Goal: Transaction & Acquisition: Purchase product/service

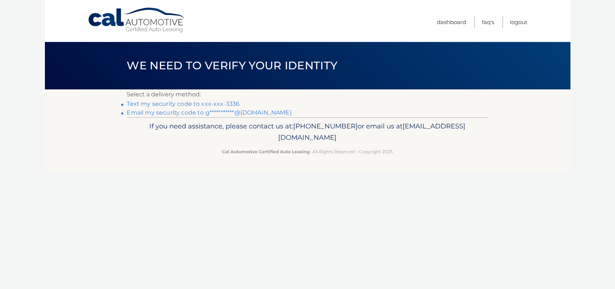
click at [181, 105] on link "Text my security code to xxx-xxx-3336" at bounding box center [183, 103] width 113 height 7
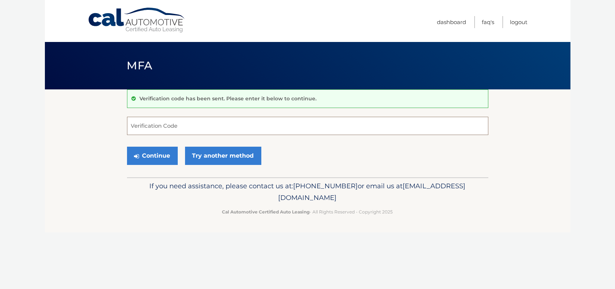
click at [195, 129] on input "Verification Code" at bounding box center [307, 126] width 361 height 18
type input "452867"
click at [148, 150] on button "Continue" at bounding box center [152, 156] width 51 height 18
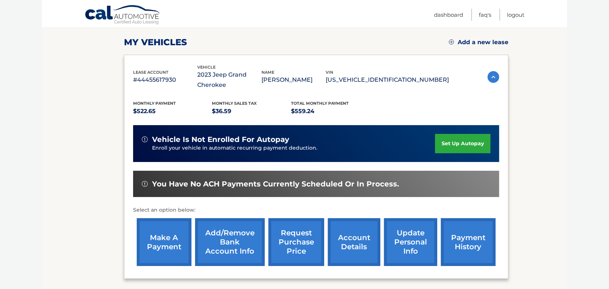
scroll to position [109, 0]
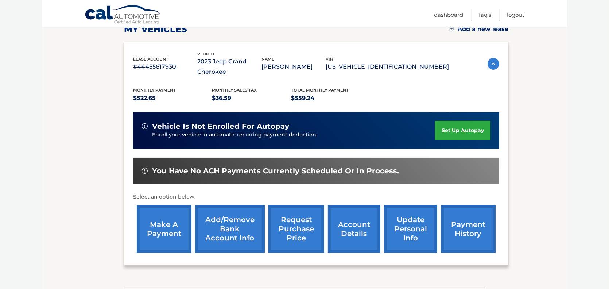
click at [159, 221] on link "make a payment" at bounding box center [164, 229] width 55 height 48
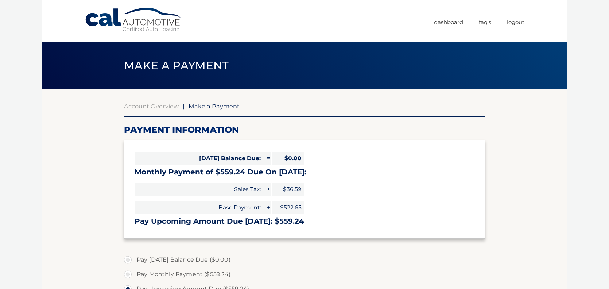
select select "Yzk5NGU5MmUtZTc0Ni00MTMwLTlmMmItNjA4YzYyZTQ3NjJl"
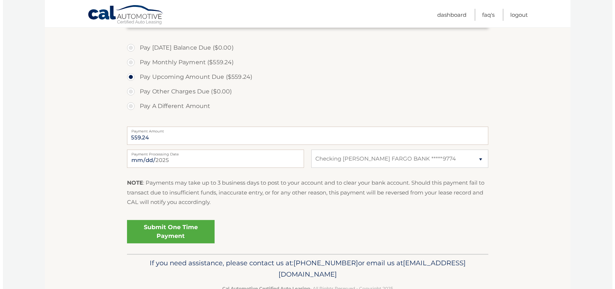
scroll to position [232, 0]
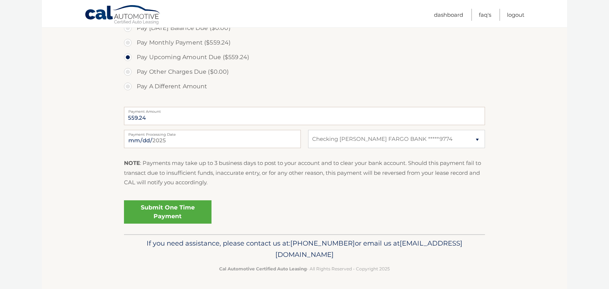
click at [178, 212] on link "Submit One Time Payment" at bounding box center [168, 211] width 88 height 23
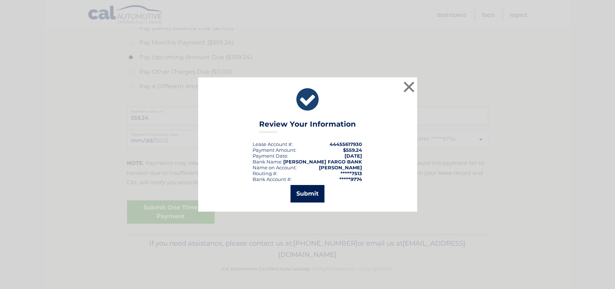
click at [299, 193] on button "Submit" at bounding box center [307, 194] width 34 height 18
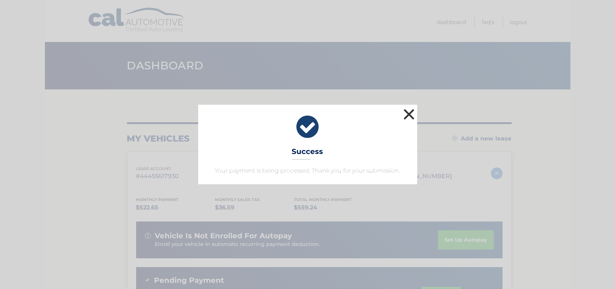
click at [411, 120] on button "×" at bounding box center [409, 114] width 15 height 15
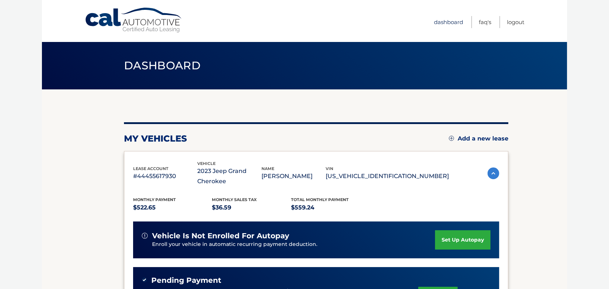
click at [444, 20] on link "Dashboard" at bounding box center [448, 22] width 29 height 12
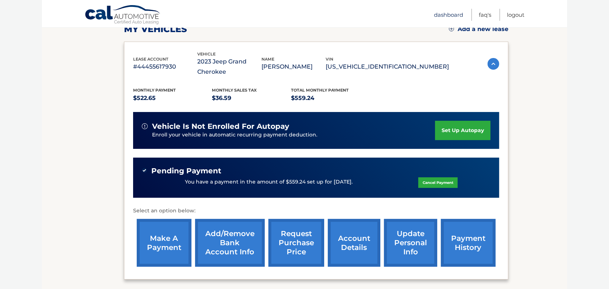
scroll to position [114, 0]
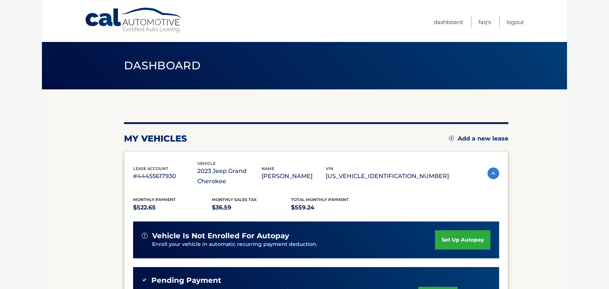
scroll to position [176, 0]
